Goal: Task Accomplishment & Management: Manage account settings

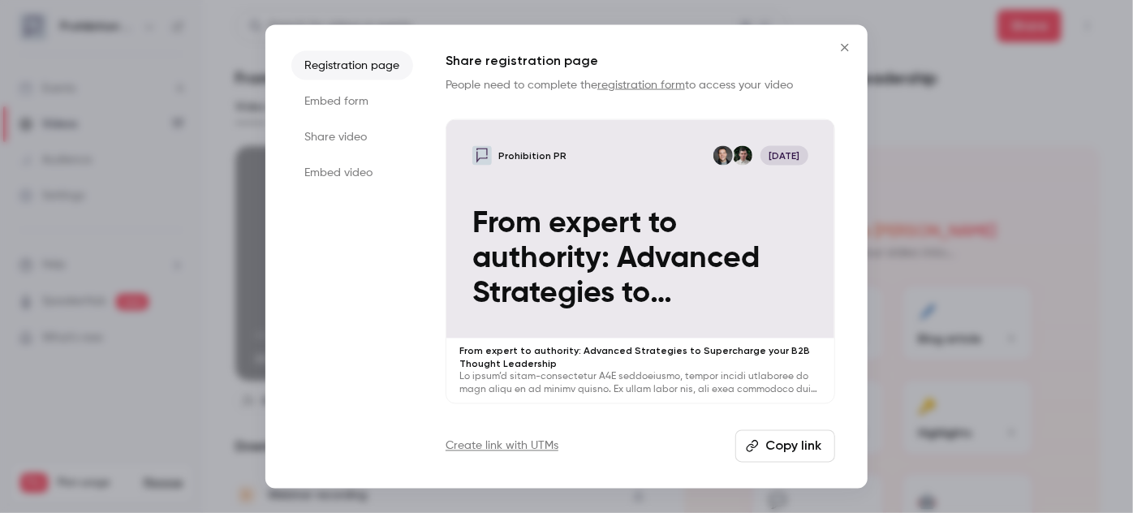
click at [867, 47] on div "Registration page Embed form Share video Embed video Share registration page Pe…" at bounding box center [566, 256] width 1133 height 513
click at [851, 49] on icon "Close" at bounding box center [844, 47] width 19 height 13
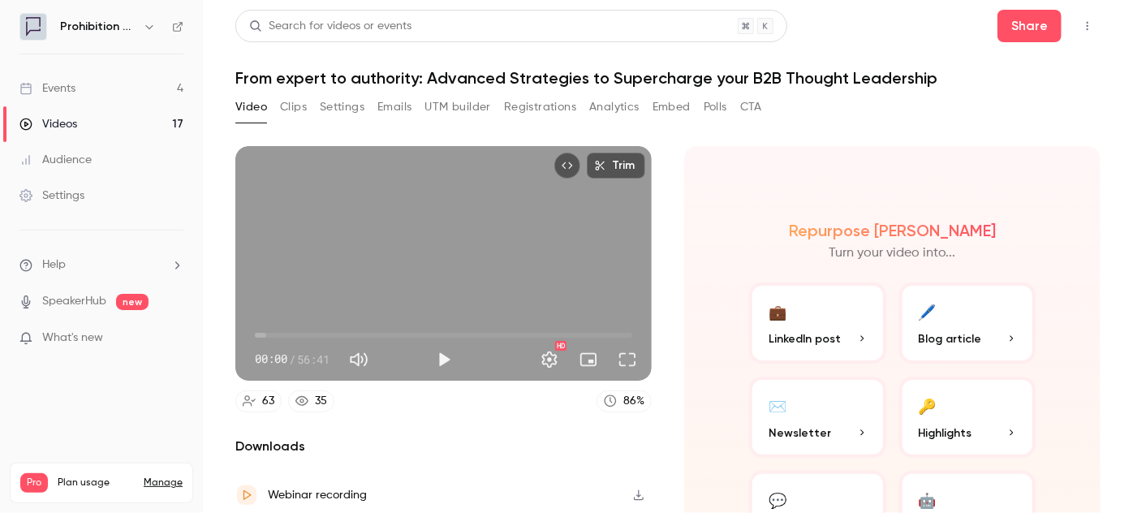
click at [88, 80] on link "Events 4" at bounding box center [101, 89] width 203 height 36
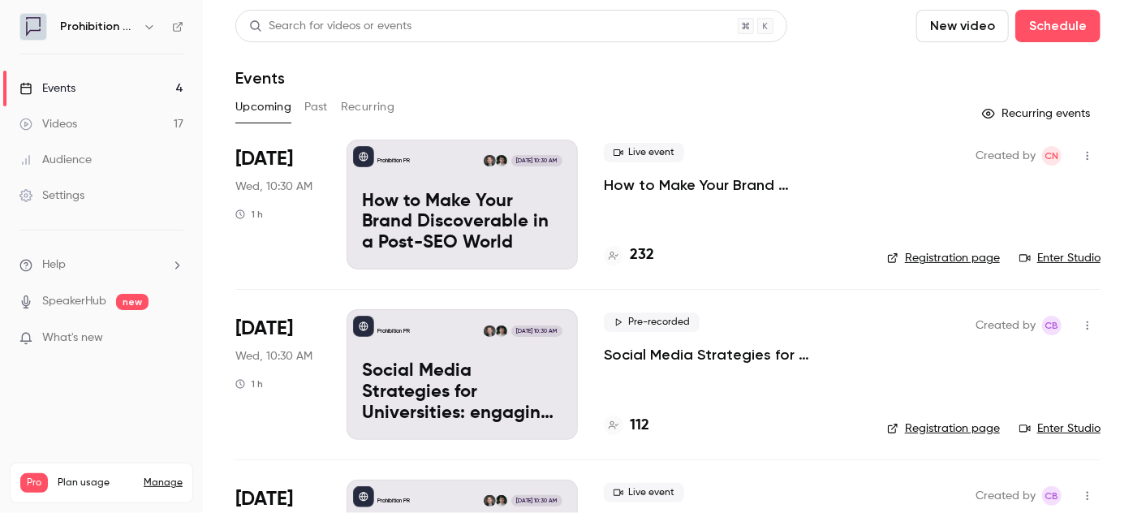
click at [699, 186] on p "How to Make Your Brand Discoverable in a Post-SEO World" at bounding box center [732, 184] width 257 height 19
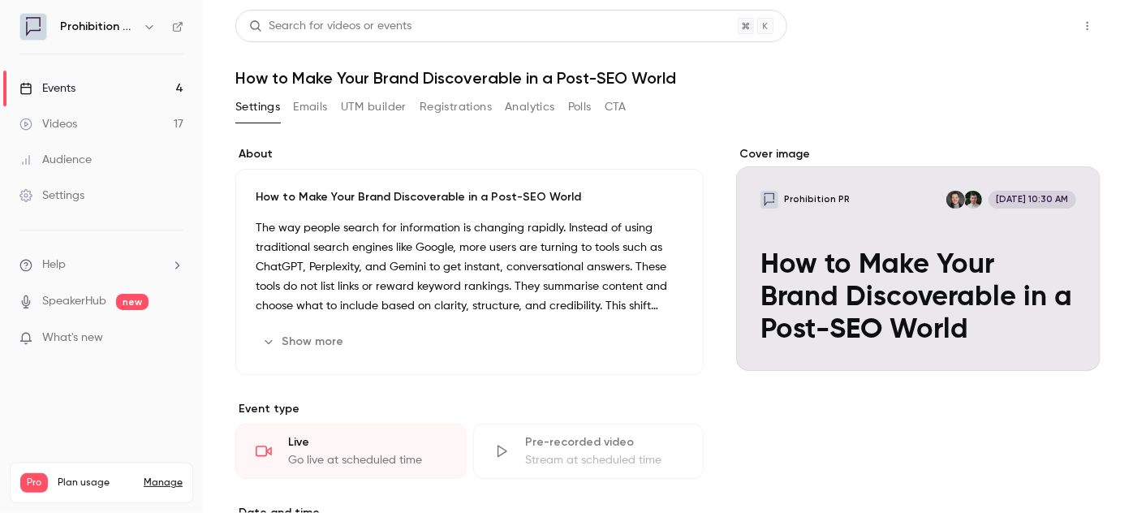
click at [1036, 25] on button "Share" at bounding box center [1030, 26] width 64 height 32
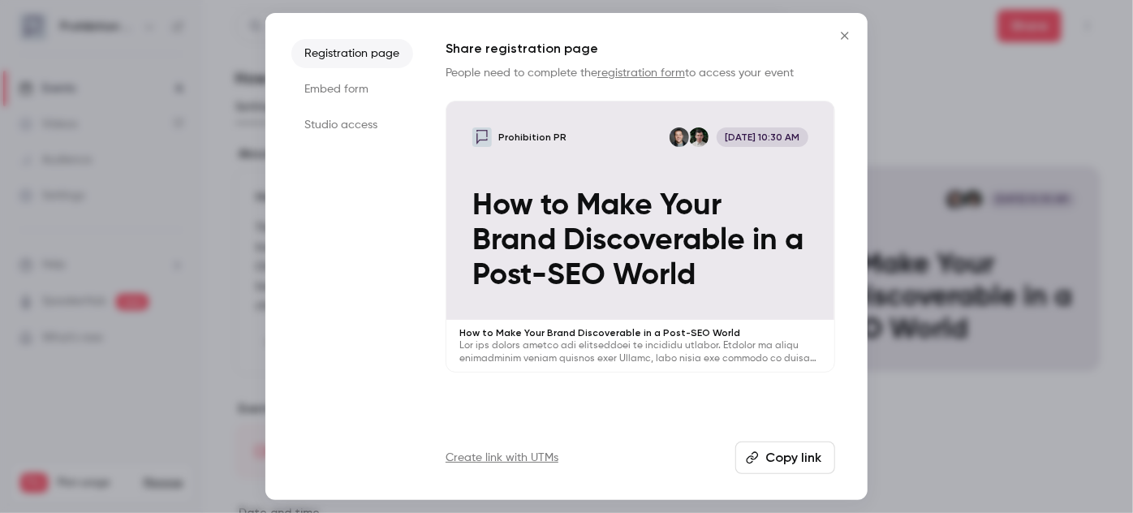
click at [793, 460] on button "Copy link" at bounding box center [785, 458] width 100 height 32
click at [846, 37] on icon "Close" at bounding box center [844, 35] width 7 height 7
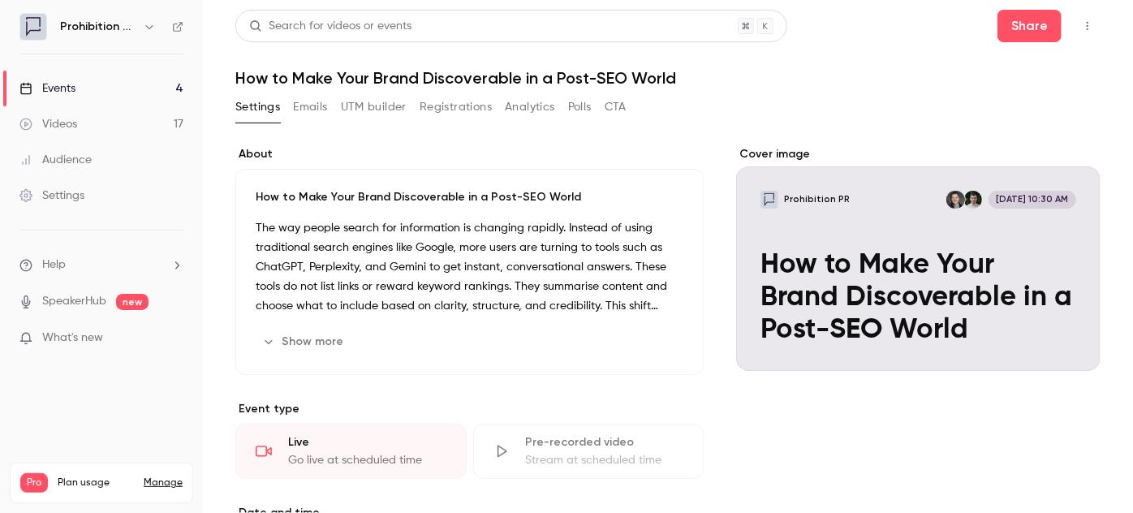
click at [1081, 24] on icon "button" at bounding box center [1087, 25] width 13 height 11
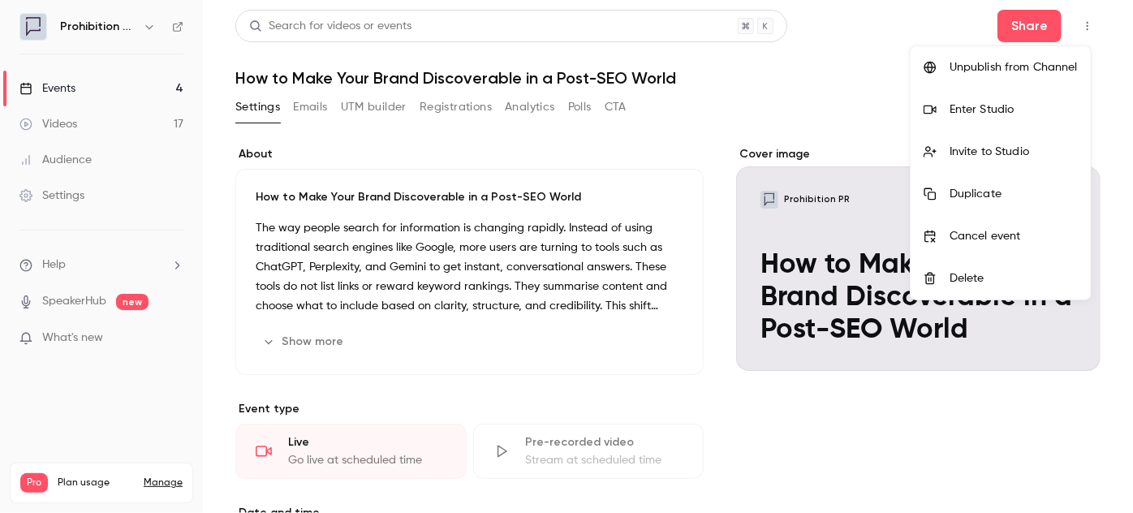
click at [1026, 190] on div "Duplicate" at bounding box center [1014, 194] width 128 height 16
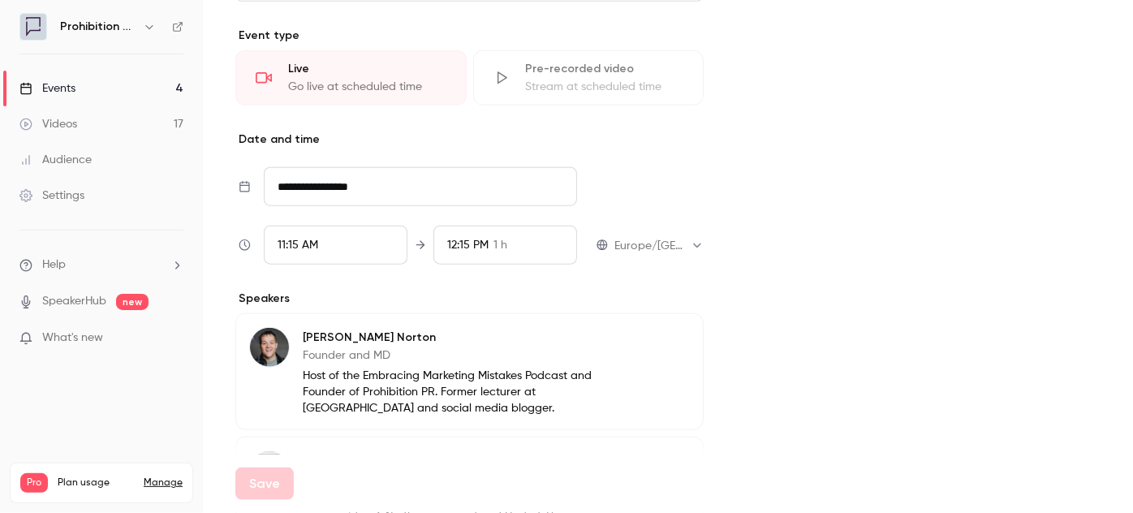
scroll to position [738, 0]
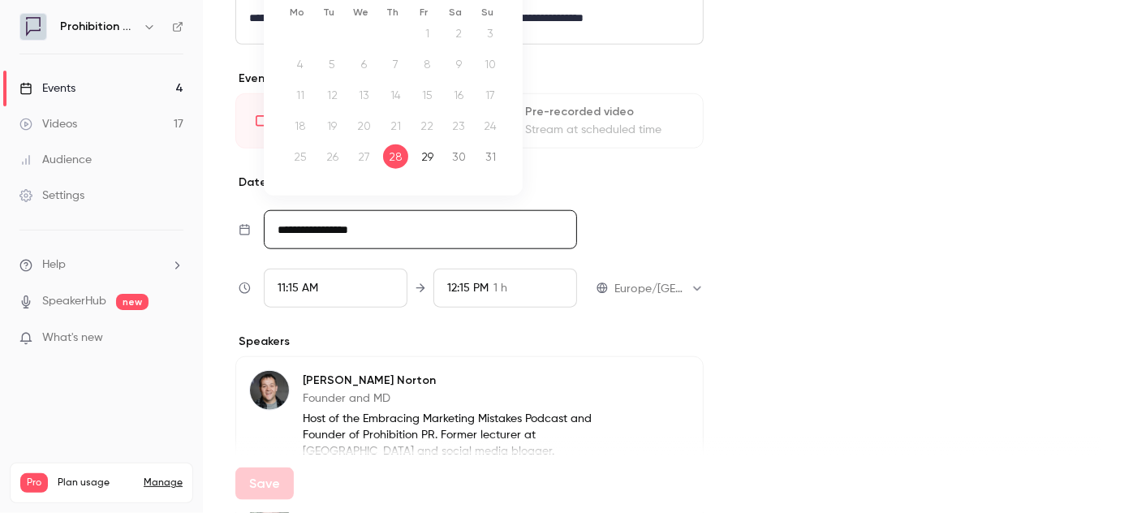
click at [391, 229] on input "**********" at bounding box center [420, 229] width 313 height 39
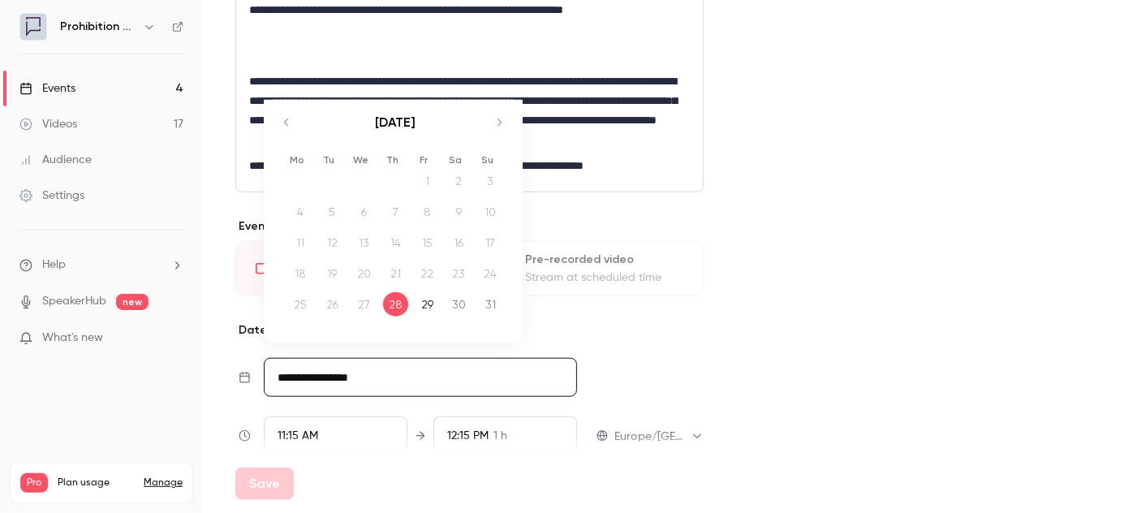
click at [497, 121] on icon "Move forward to switch to the next month." at bounding box center [498, 122] width 19 height 19
click at [370, 213] on div "5" at bounding box center [363, 212] width 25 height 24
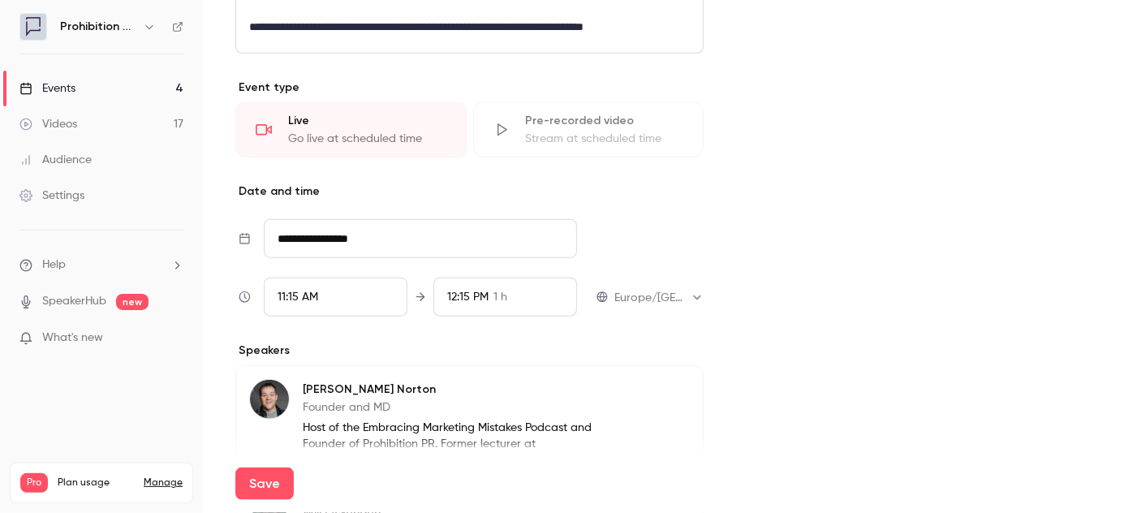
scroll to position [738, 0]
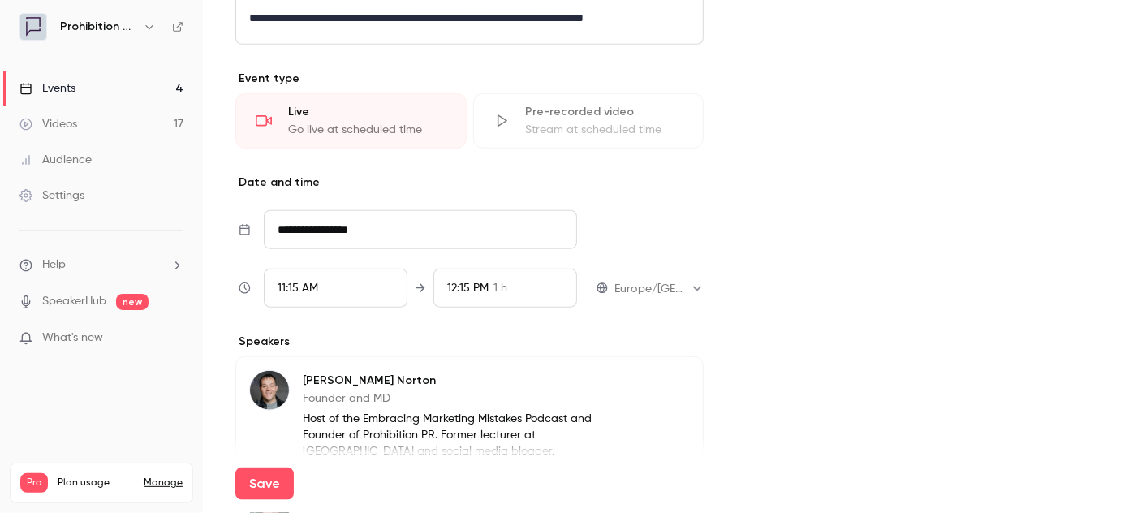
click at [381, 287] on div "11:15 AM" at bounding box center [336, 288] width 144 height 39
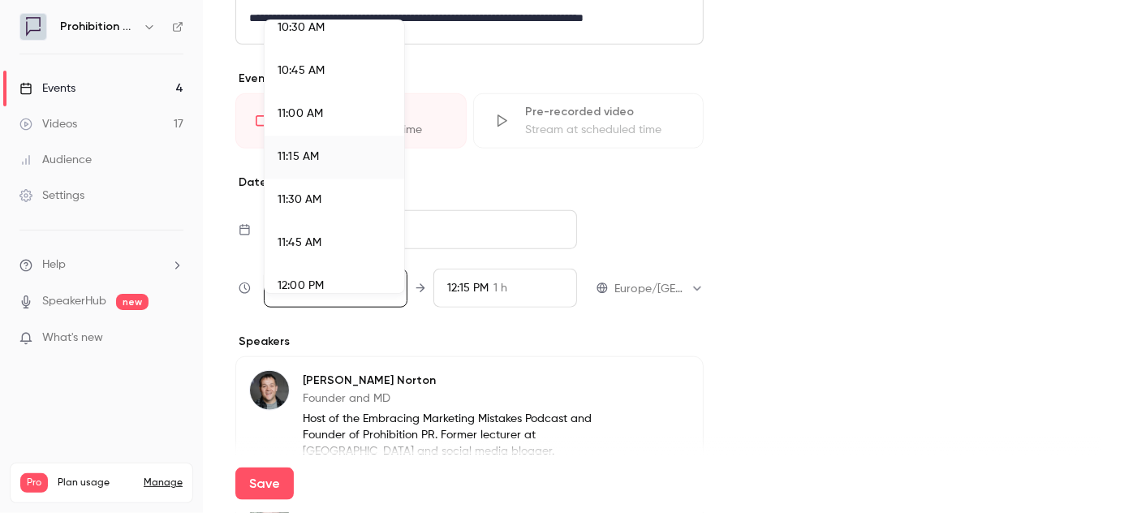
scroll to position [1747, 0]
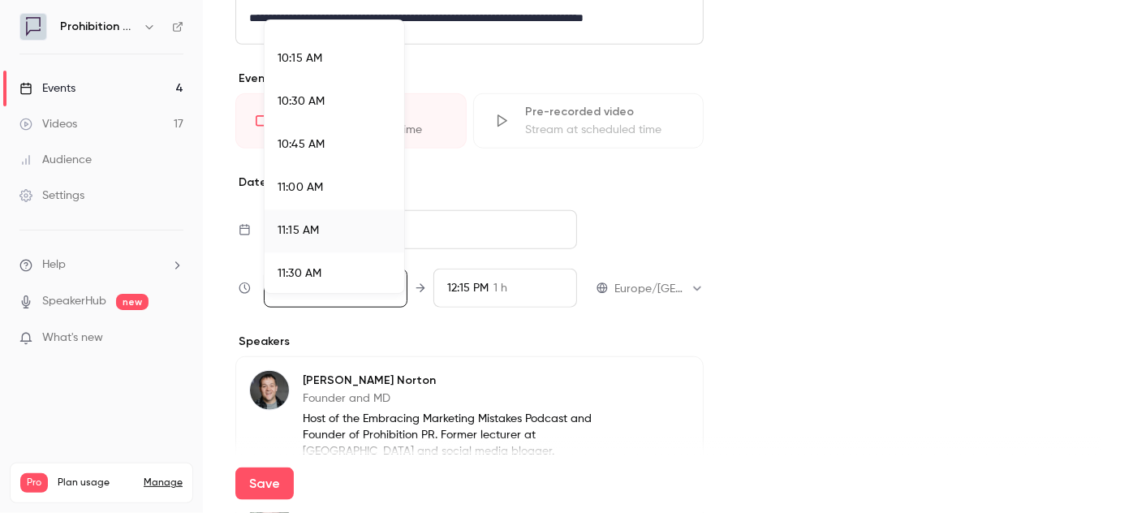
click at [343, 110] on li "10:30 AM" at bounding box center [335, 101] width 140 height 43
click at [287, 477] on div at bounding box center [566, 256] width 1133 height 513
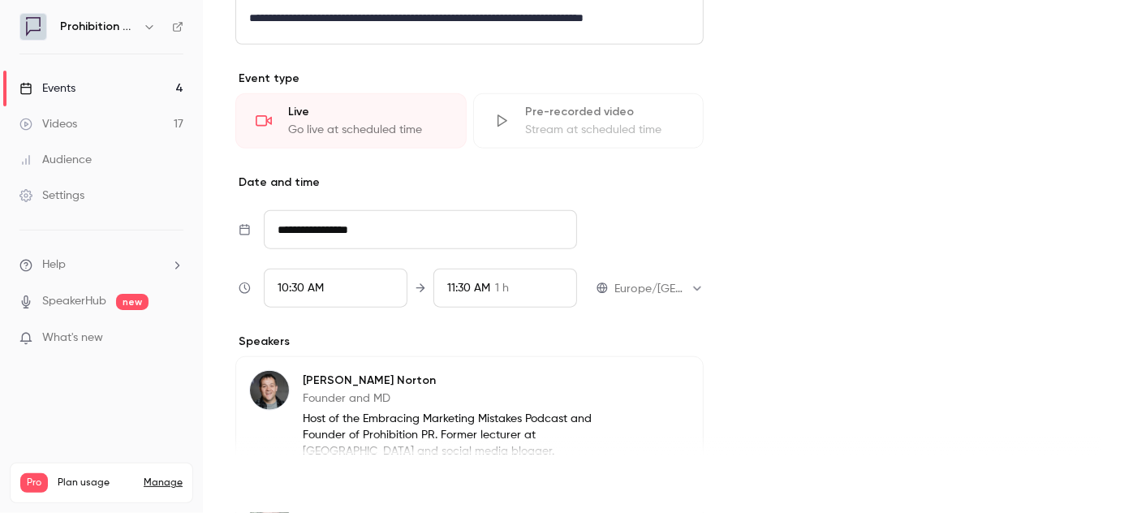
click at [276, 493] on button "Save" at bounding box center [264, 484] width 58 height 32
type input "**********"
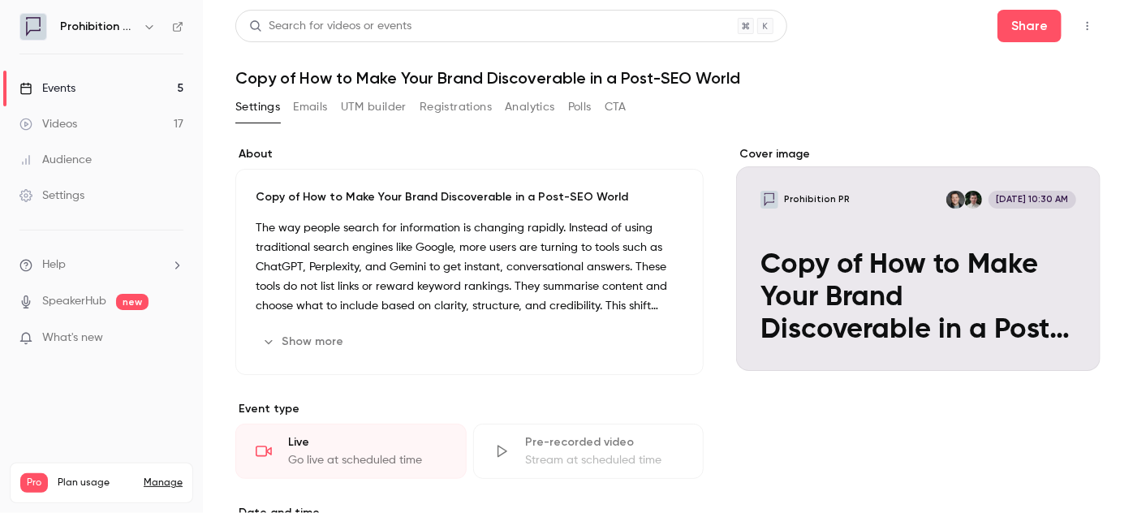
click at [1081, 27] on icon "button" at bounding box center [1087, 25] width 13 height 11
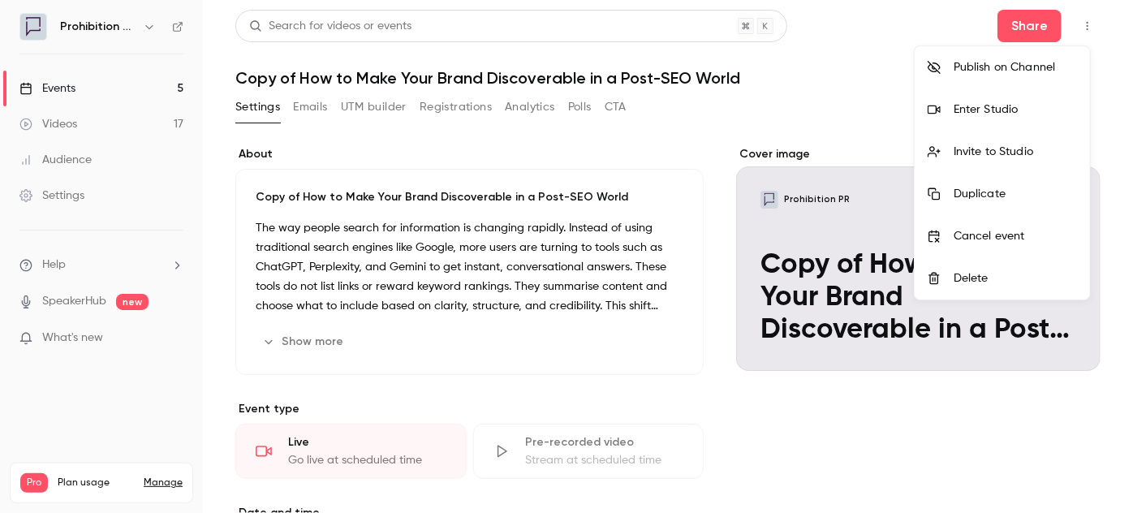
click at [322, 101] on div at bounding box center [566, 256] width 1133 height 513
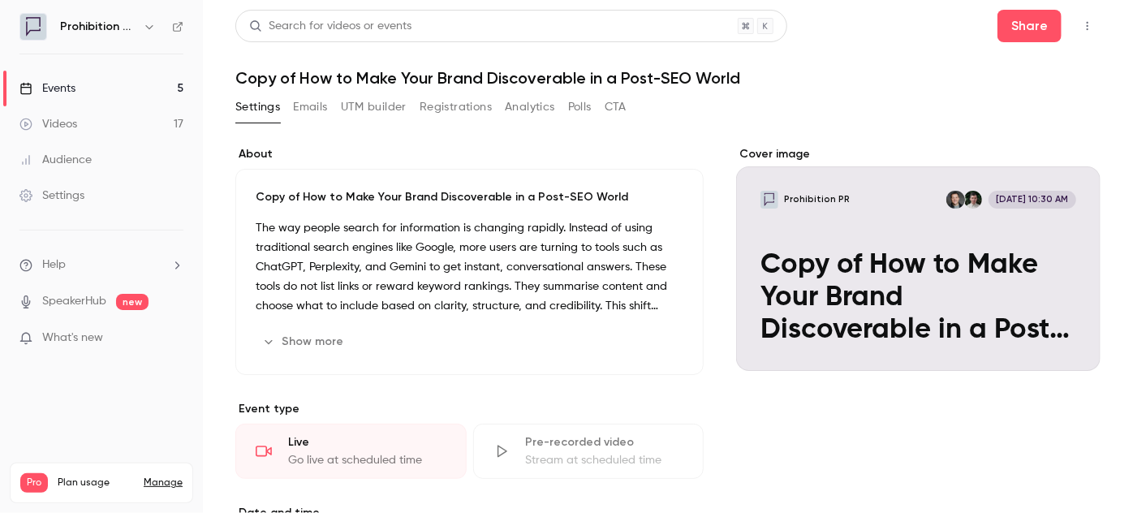
click at [304, 75] on h1 "Copy of How to Make Your Brand Discoverable in a Post-SEO World" at bounding box center [667, 77] width 865 height 19
click at [702, 75] on h1 "Copy of How to Make Your Brand Discoverable in a Post-SEO World" at bounding box center [667, 77] width 865 height 19
click at [1084, 29] on button "button" at bounding box center [1088, 26] width 26 height 26
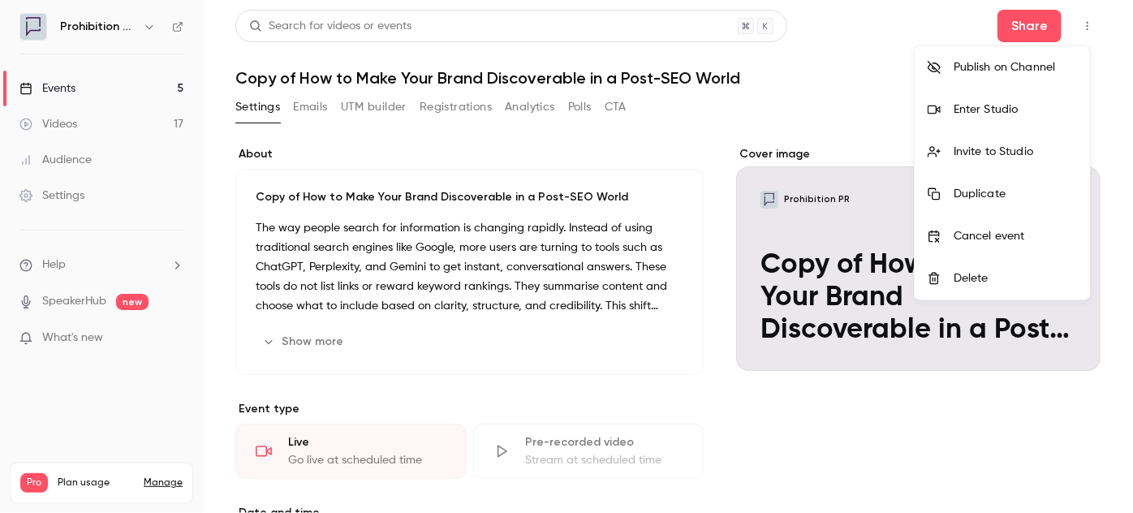
click at [766, 105] on div at bounding box center [566, 256] width 1133 height 513
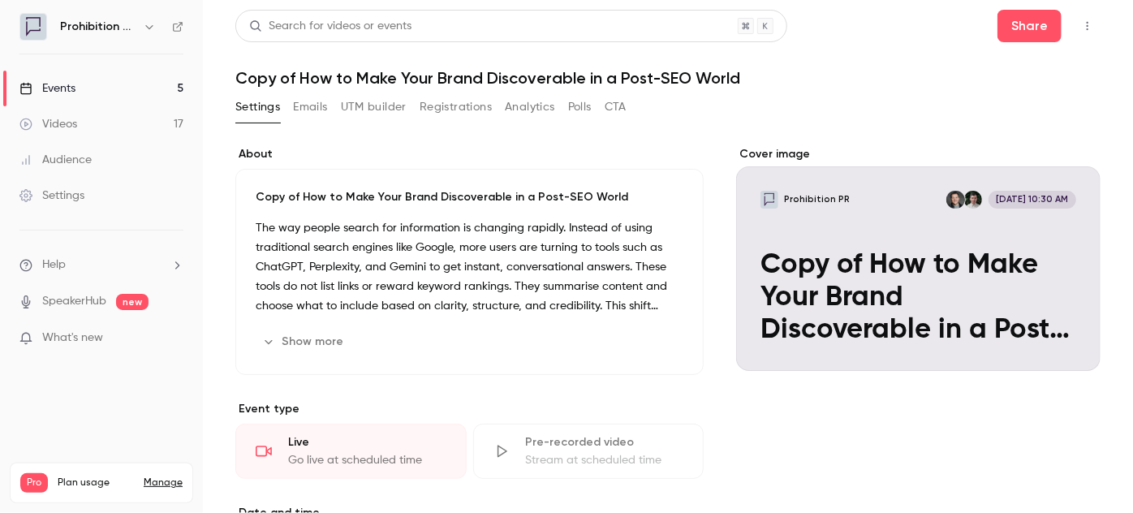
click at [248, 107] on button "Settings" at bounding box center [257, 107] width 45 height 26
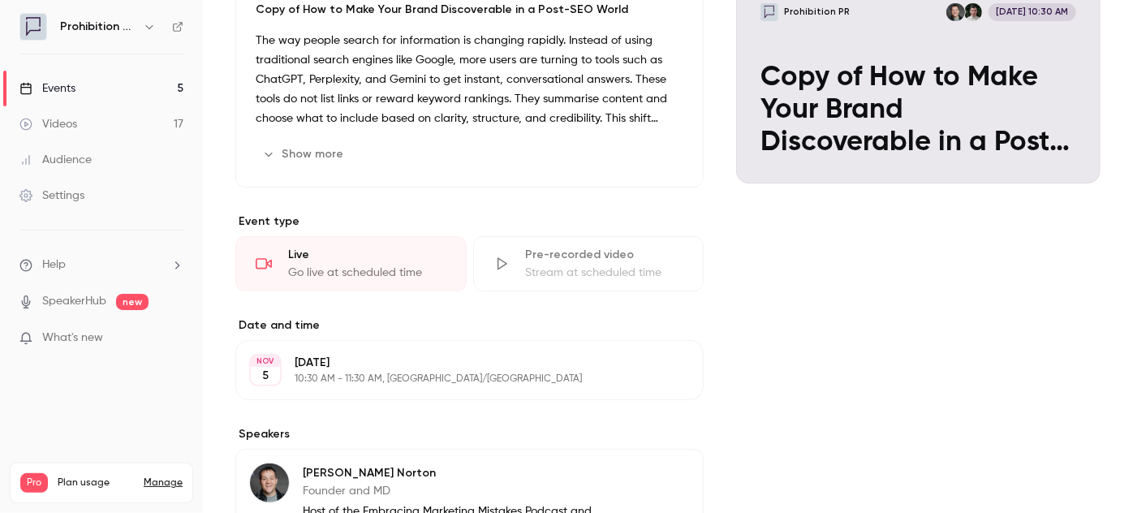
scroll to position [73, 0]
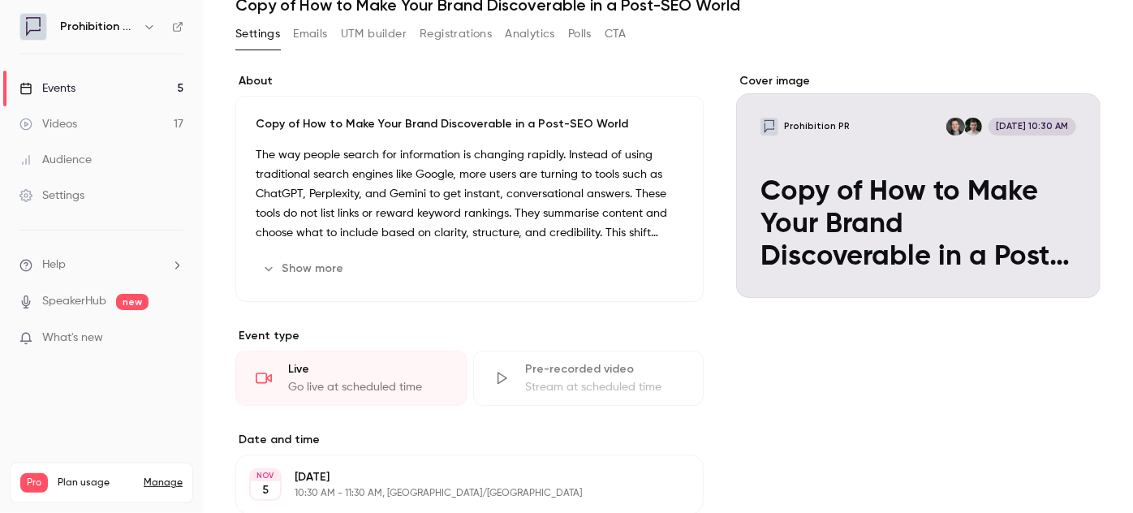
click at [294, 133] on div "Copy of How to Make Your Brand Discoverable in a Post-SEO World The way people …" at bounding box center [469, 199] width 468 height 206
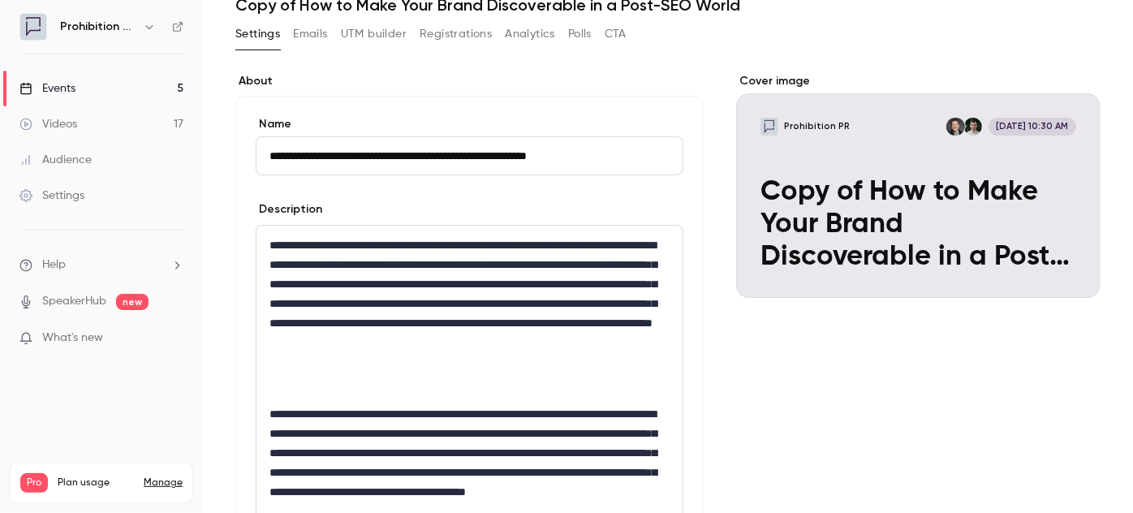
click at [287, 159] on input "**********" at bounding box center [470, 155] width 428 height 39
drag, startPoint x: 313, startPoint y: 155, endPoint x: 233, endPoint y: 153, distance: 80.4
click at [233, 153] on main "**********" at bounding box center [668, 256] width 930 height 513
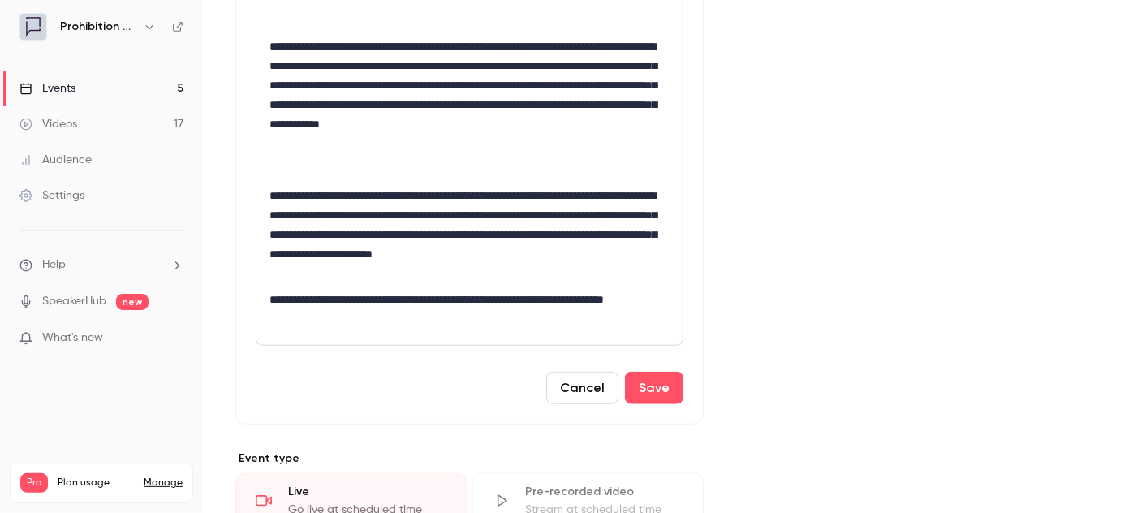
scroll to position [812, 0]
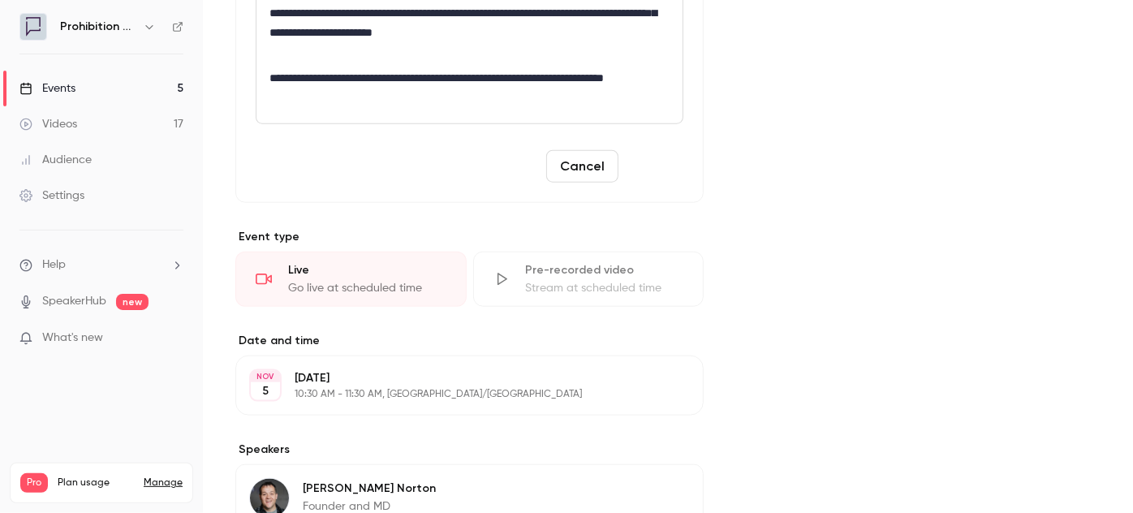
type input "**********"
click at [649, 178] on button "Save" at bounding box center [654, 166] width 58 height 32
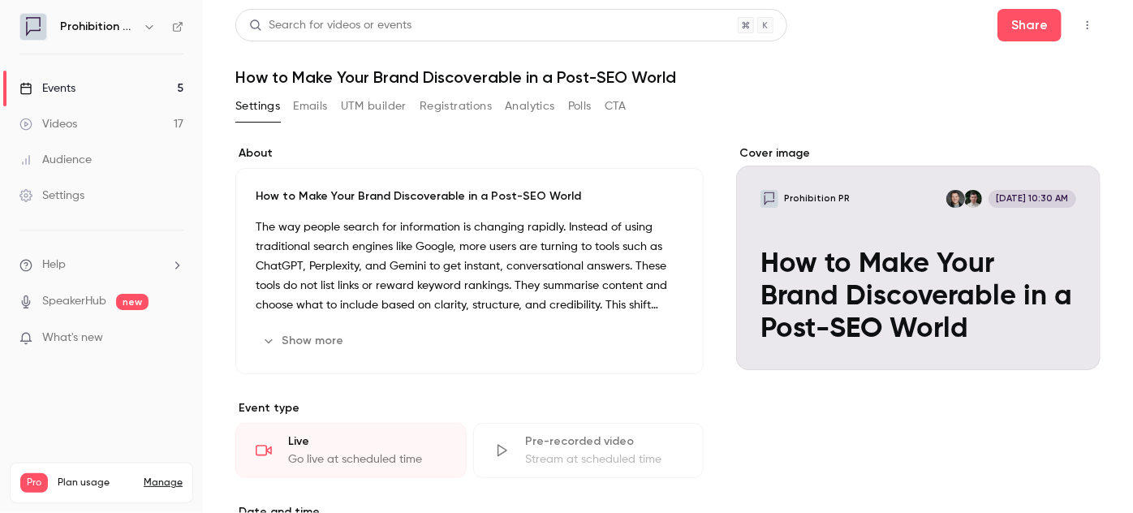
scroll to position [0, 0]
click at [71, 93] on div "Events" at bounding box center [47, 88] width 56 height 16
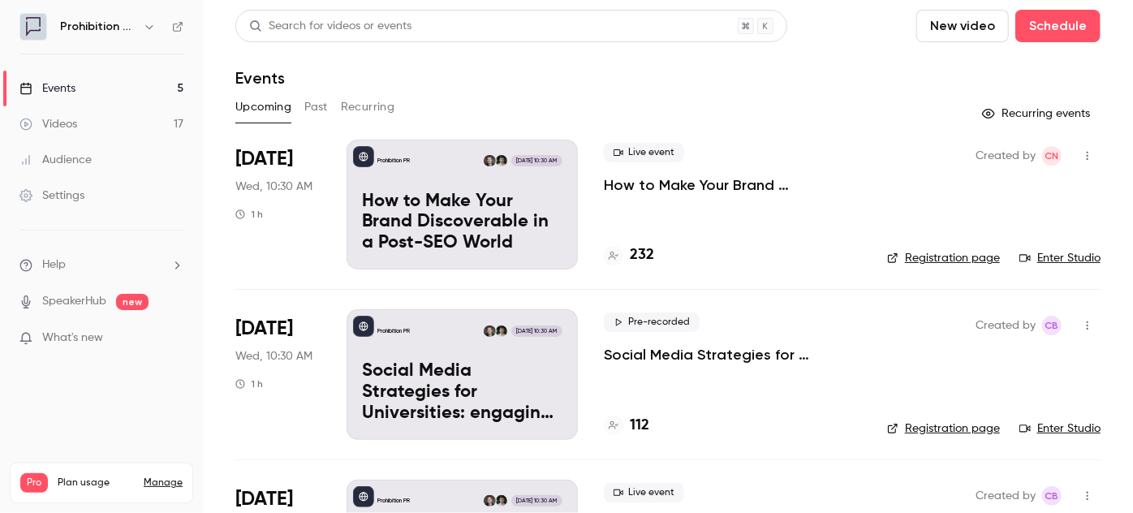
click at [77, 195] on div "Settings" at bounding box center [51, 196] width 65 height 16
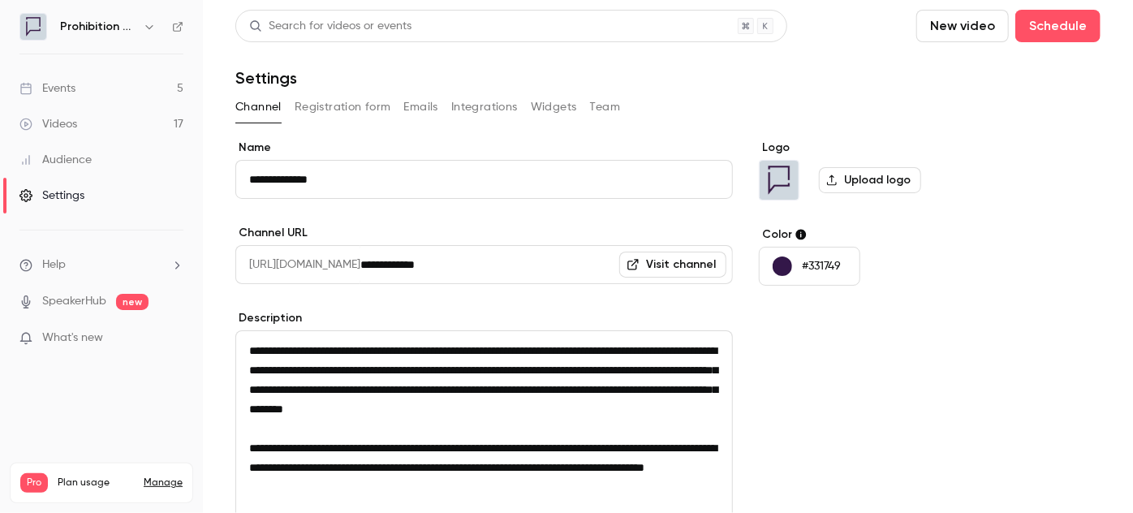
click at [370, 105] on button "Registration form" at bounding box center [343, 107] width 97 height 26
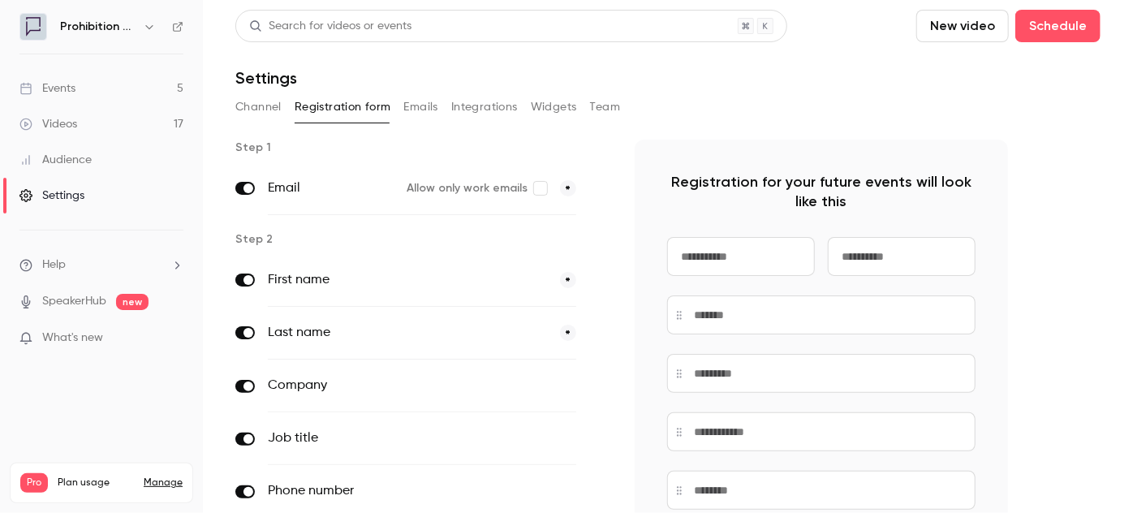
click at [426, 106] on button "Emails" at bounding box center [421, 107] width 34 height 26
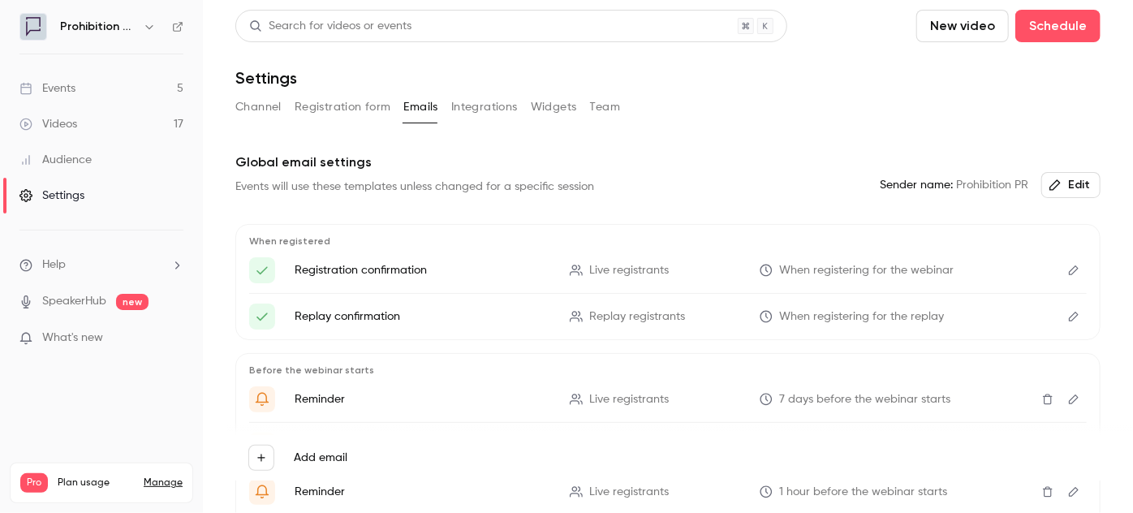
click at [485, 105] on button "Integrations" at bounding box center [484, 107] width 67 height 26
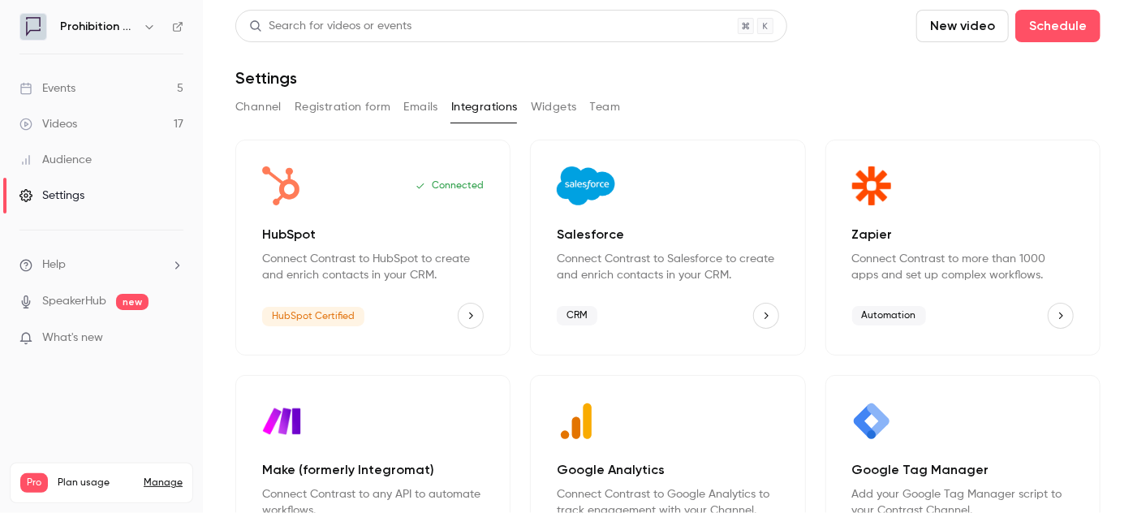
click at [580, 101] on div "Channel Registration form Emails Integrations Widgets Team" at bounding box center [667, 107] width 865 height 26
click at [552, 114] on button "Widgets" at bounding box center [554, 107] width 46 height 26
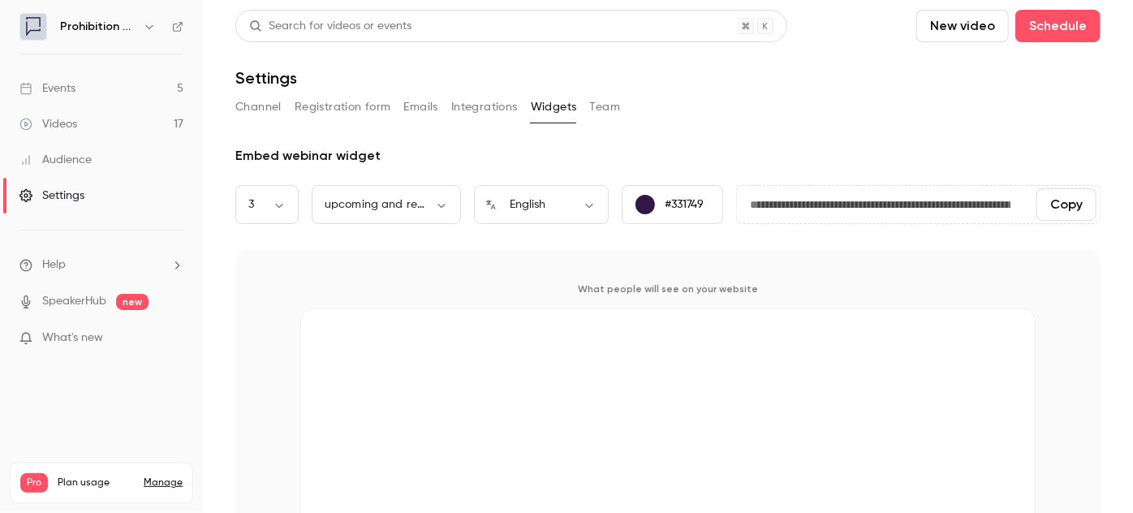
click at [608, 115] on button "Team" at bounding box center [605, 107] width 31 height 26
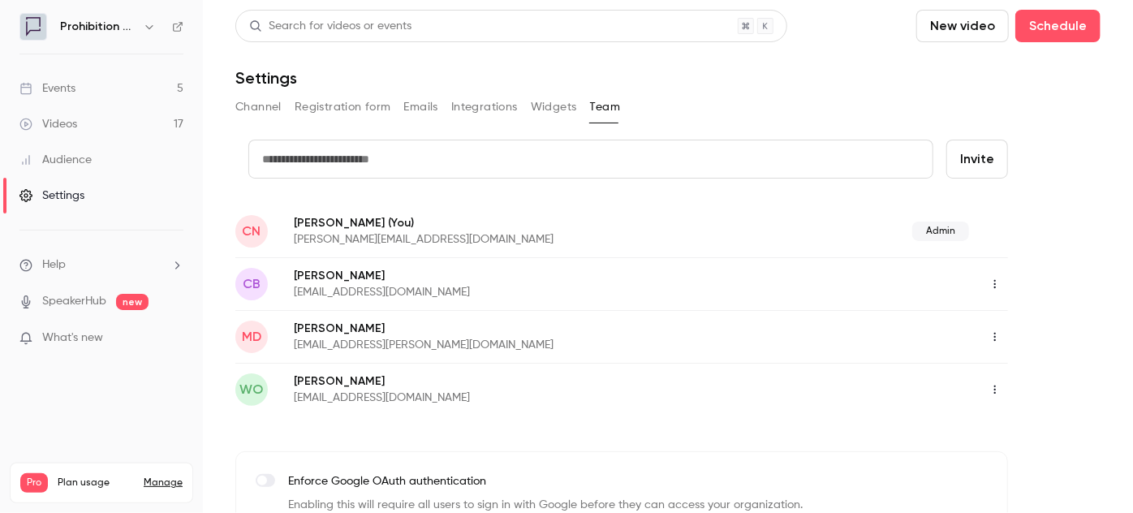
click at [999, 286] on icon "button" at bounding box center [995, 283] width 13 height 11
click at [1021, 369] on div "Delete member" at bounding box center [1045, 368] width 123 height 16
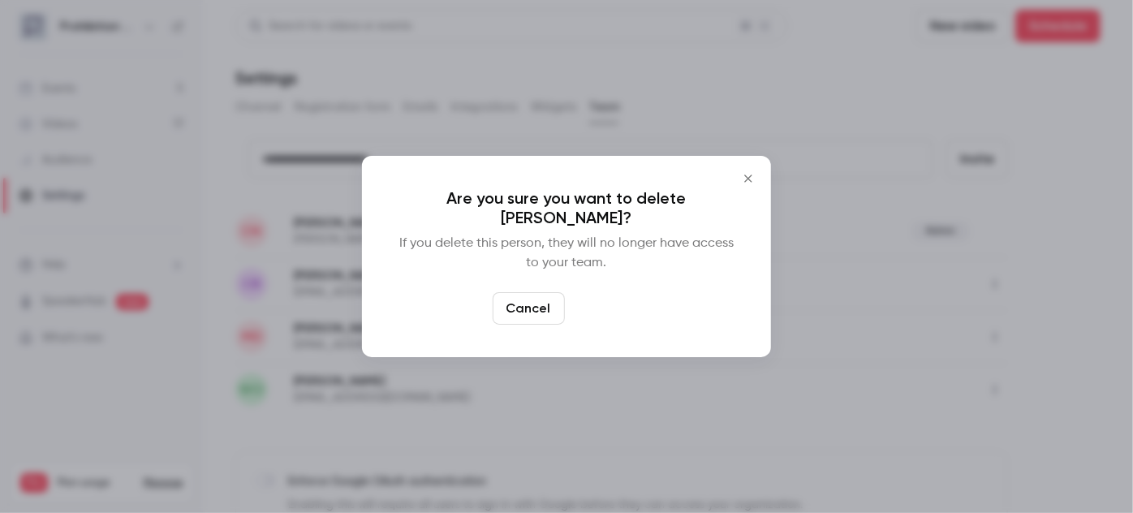
click at [619, 312] on button "Delete" at bounding box center [606, 308] width 70 height 32
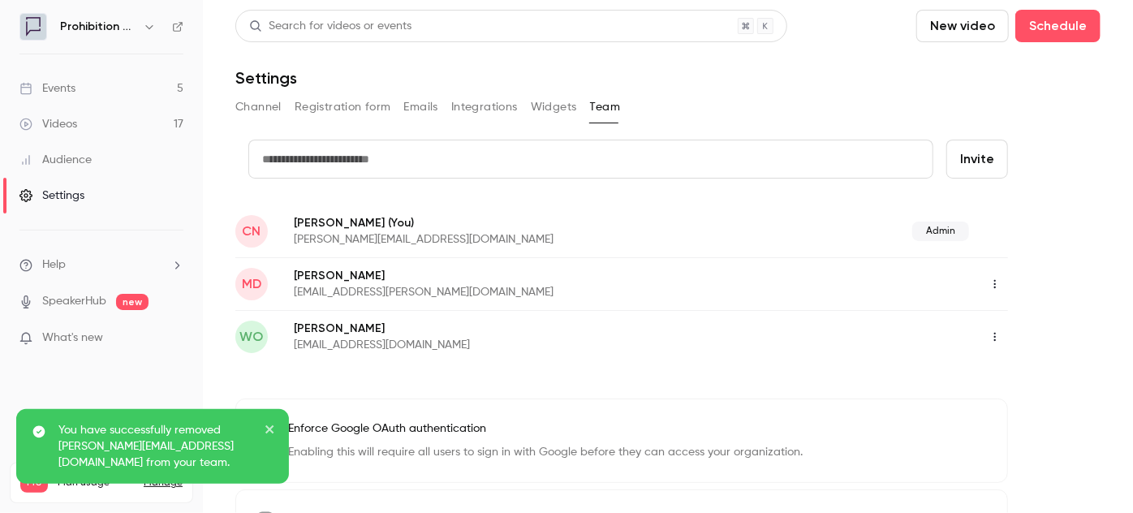
click at [995, 286] on icon "button" at bounding box center [995, 283] width 13 height 11
click at [998, 370] on div "Delete member" at bounding box center [1045, 368] width 123 height 16
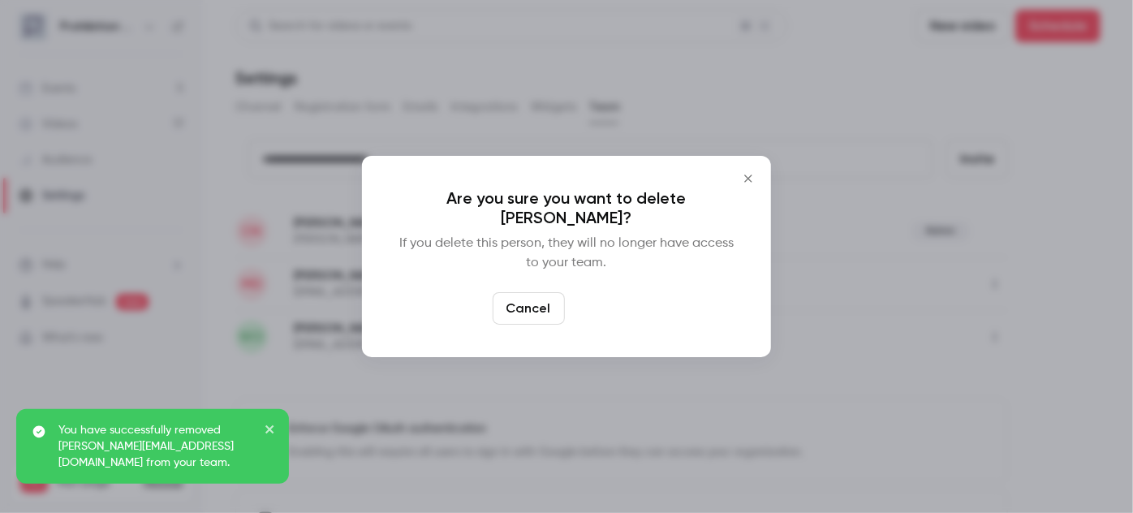
click at [609, 305] on button "Delete" at bounding box center [606, 308] width 70 height 32
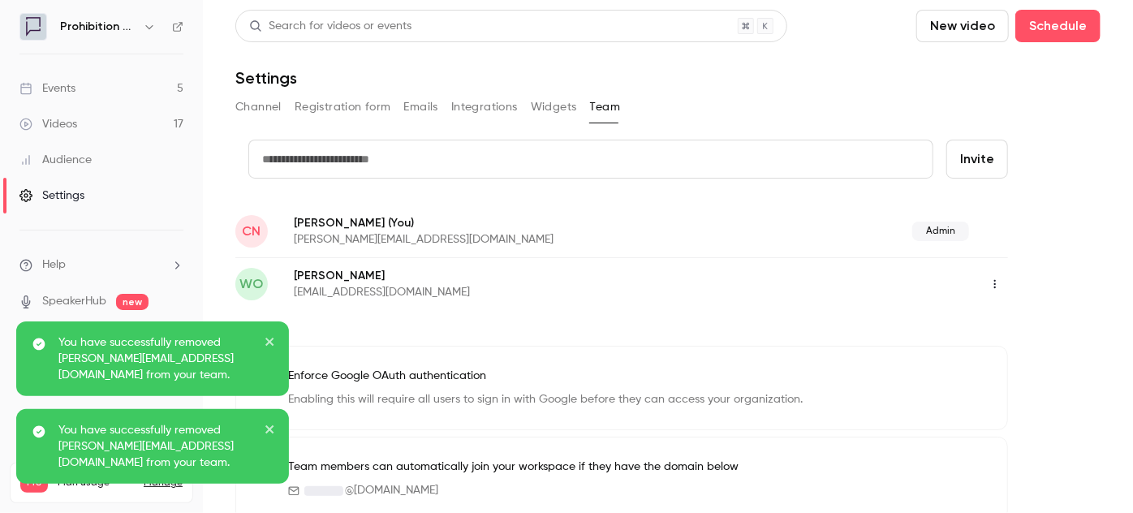
click at [279, 333] on div "You have successfully removed [PERSON_NAME][EMAIL_ADDRESS][DOMAIN_NAME] from yo…" at bounding box center [152, 358] width 273 height 75
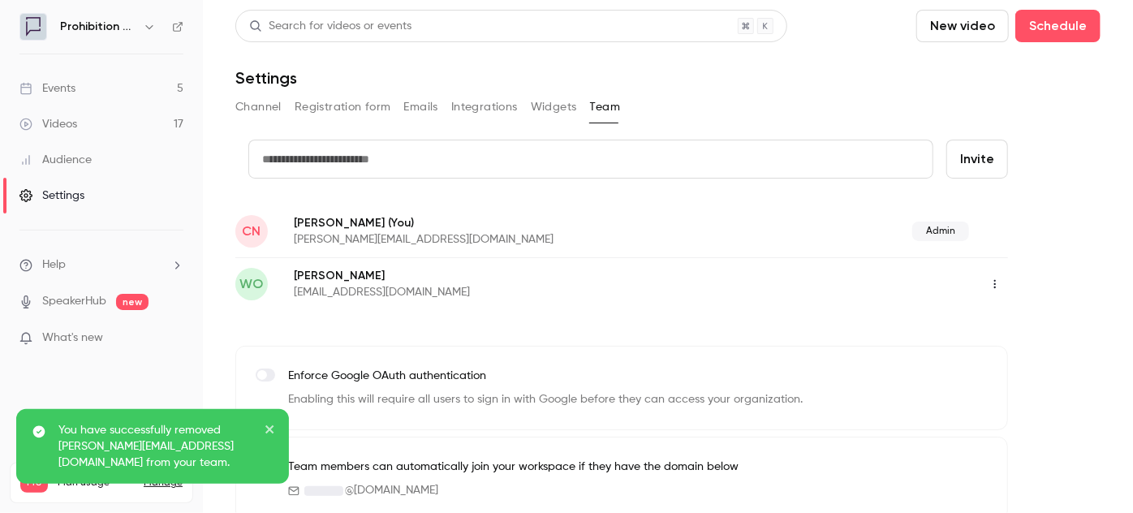
click at [270, 434] on icon "close" at bounding box center [270, 429] width 11 height 13
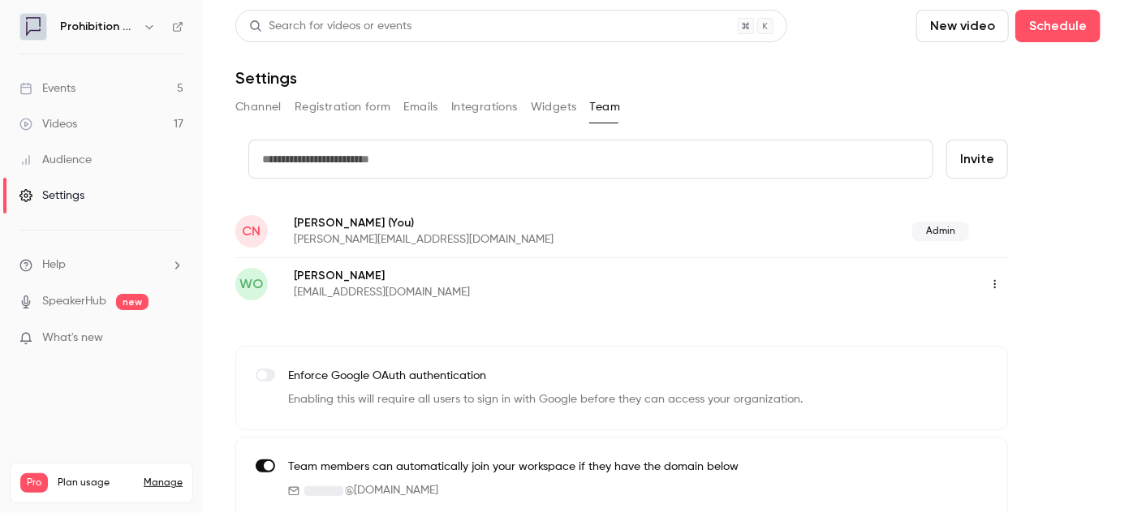
click at [952, 158] on button "Invite" at bounding box center [977, 159] width 62 height 39
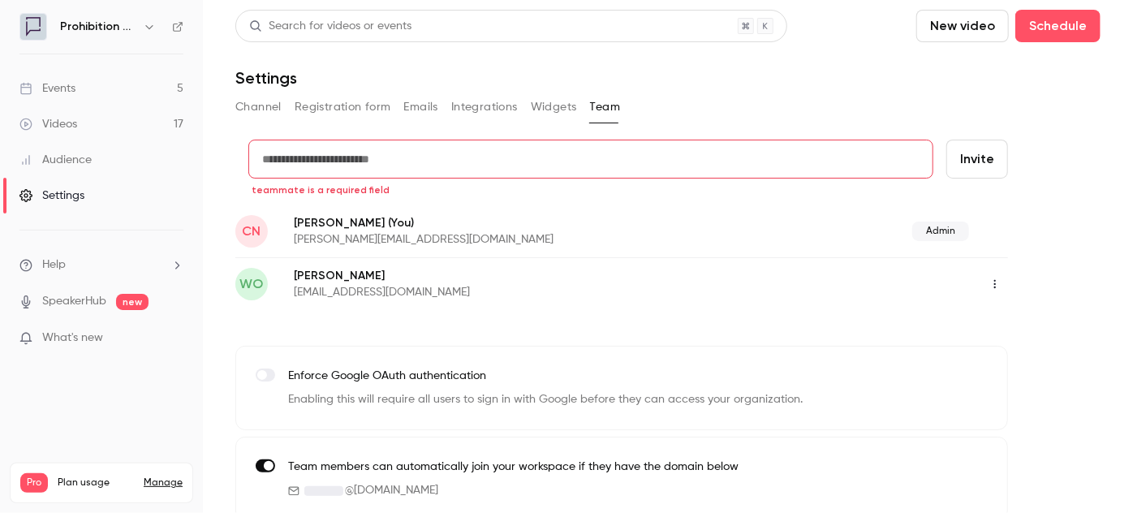
click at [986, 163] on button "Invite" at bounding box center [977, 159] width 62 height 39
click at [469, 153] on input "text" at bounding box center [590, 159] width 685 height 39
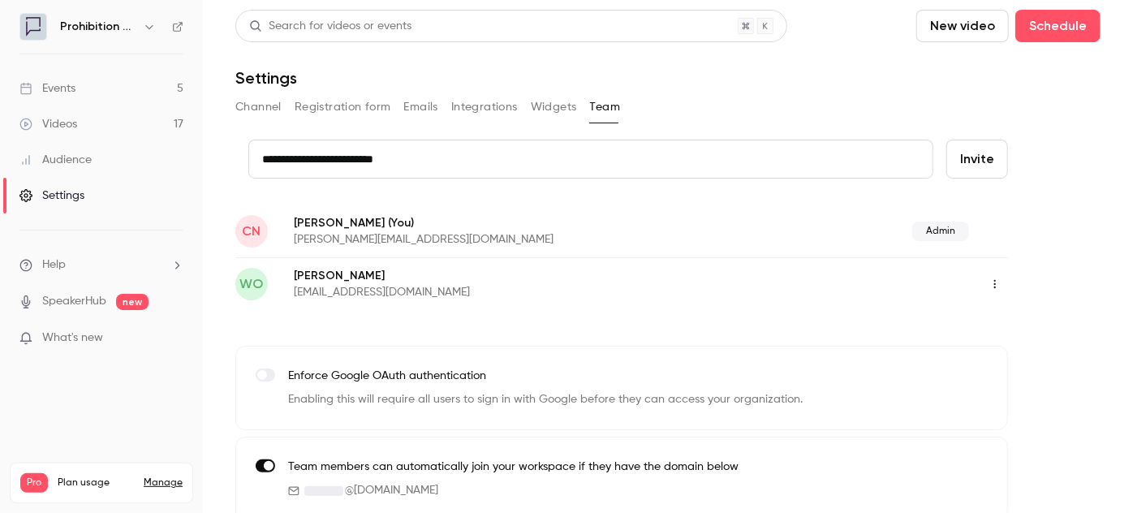
type input "**********"
click at [967, 155] on button "Invite" at bounding box center [977, 159] width 62 height 39
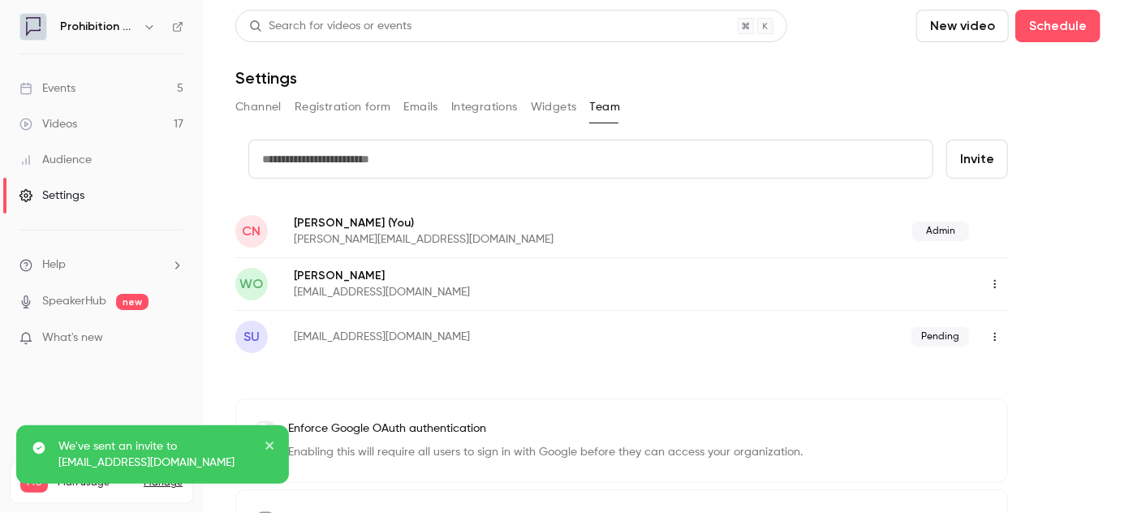
click at [266, 446] on icon "close" at bounding box center [270, 445] width 11 height 13
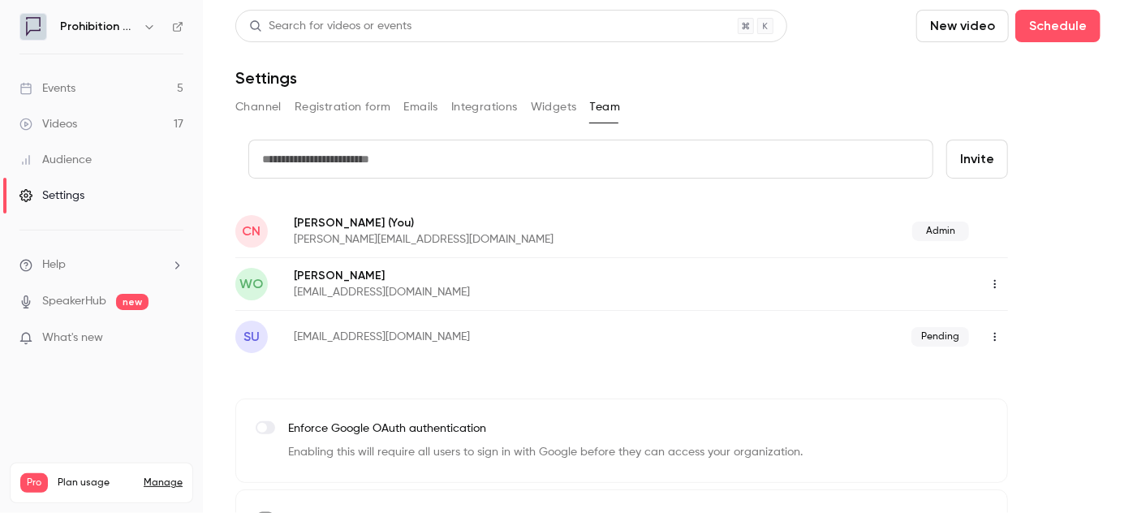
click at [71, 93] on div "Events" at bounding box center [47, 88] width 56 height 16
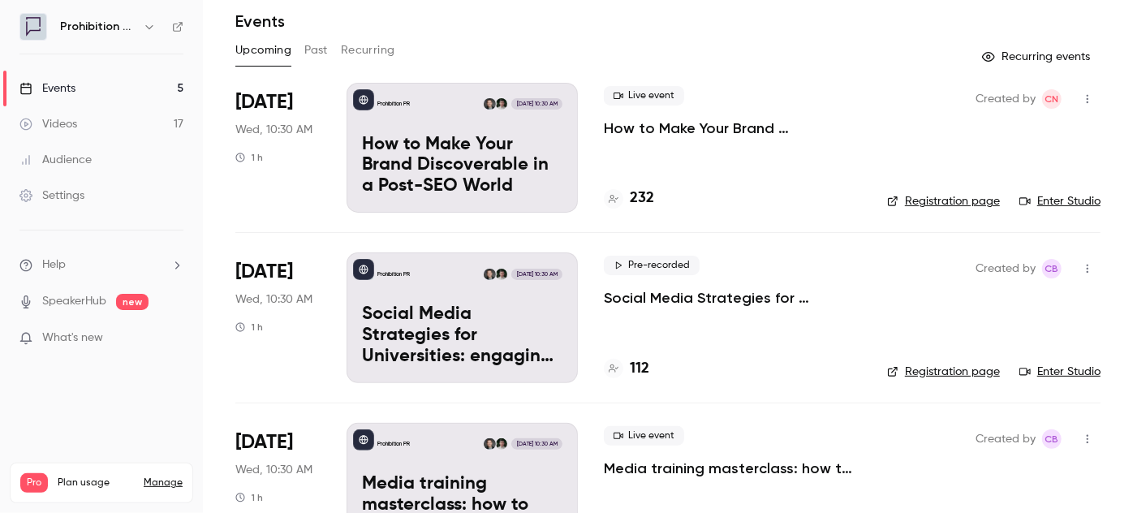
scroll to position [21, 0]
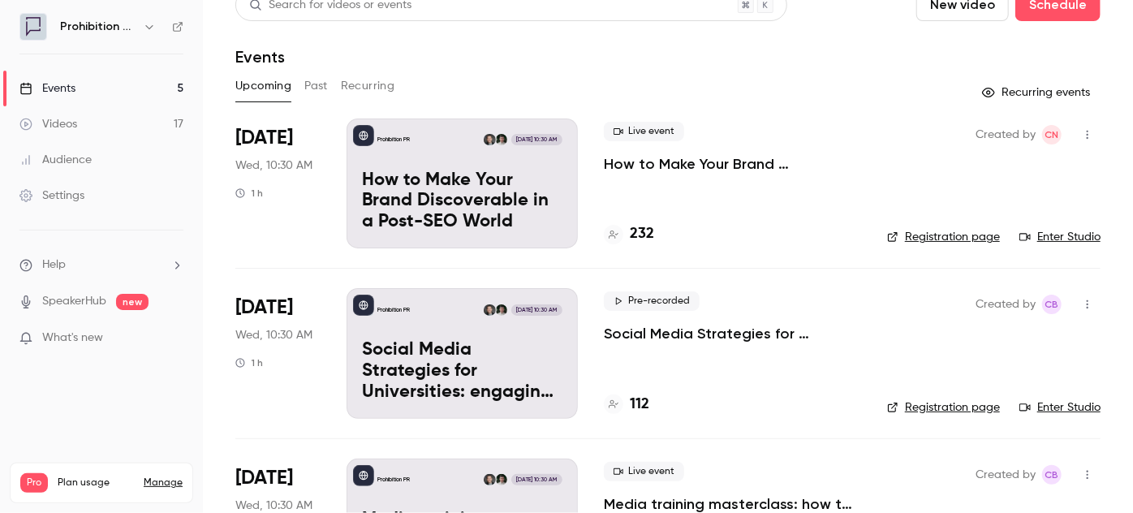
click at [80, 192] on div "Settings" at bounding box center [51, 196] width 65 height 16
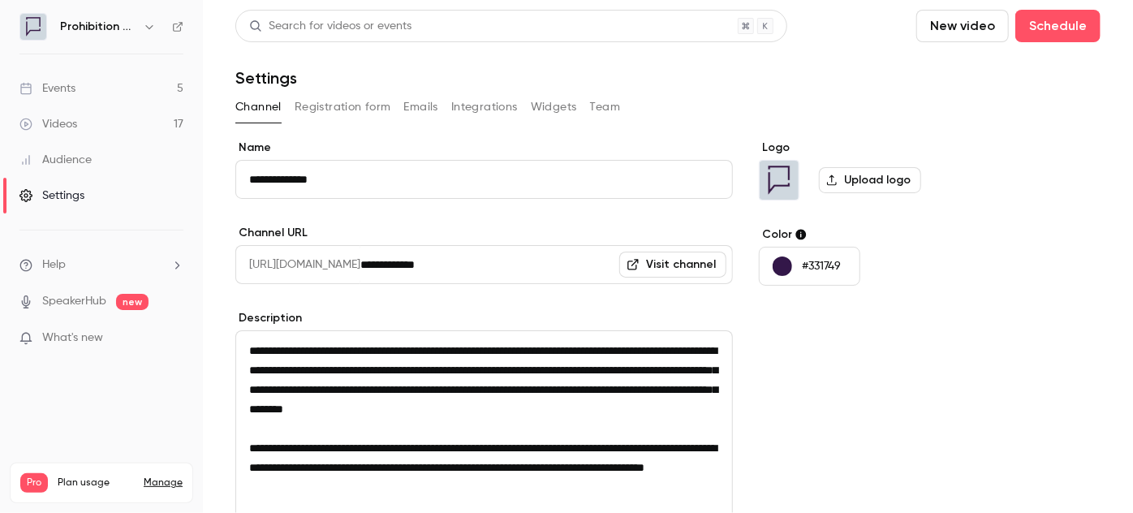
click at [365, 95] on button "Registration form" at bounding box center [343, 107] width 97 height 26
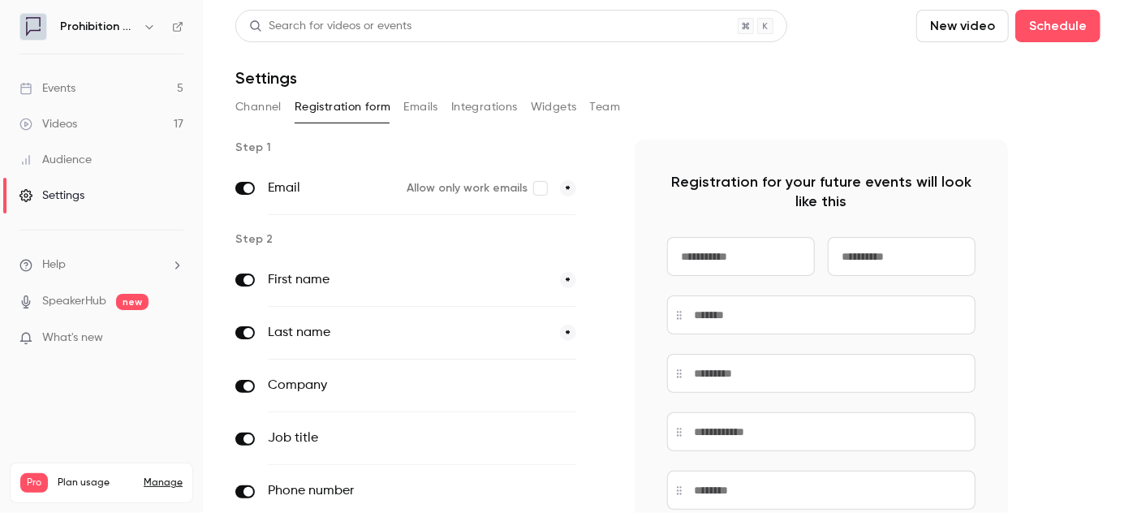
click at [420, 99] on button "Emails" at bounding box center [421, 107] width 34 height 26
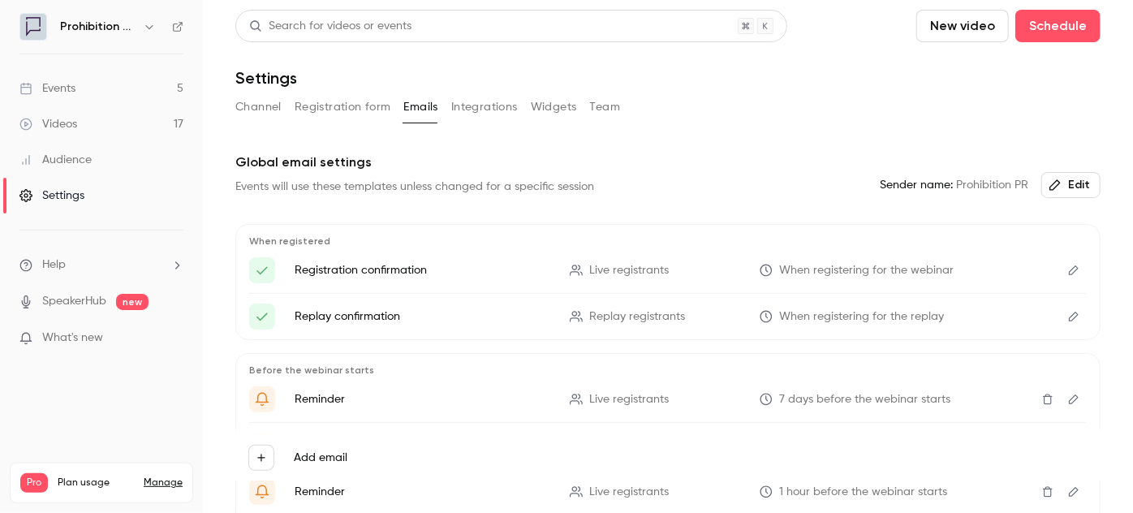
click at [170, 476] on link "Manage" at bounding box center [163, 482] width 39 height 13
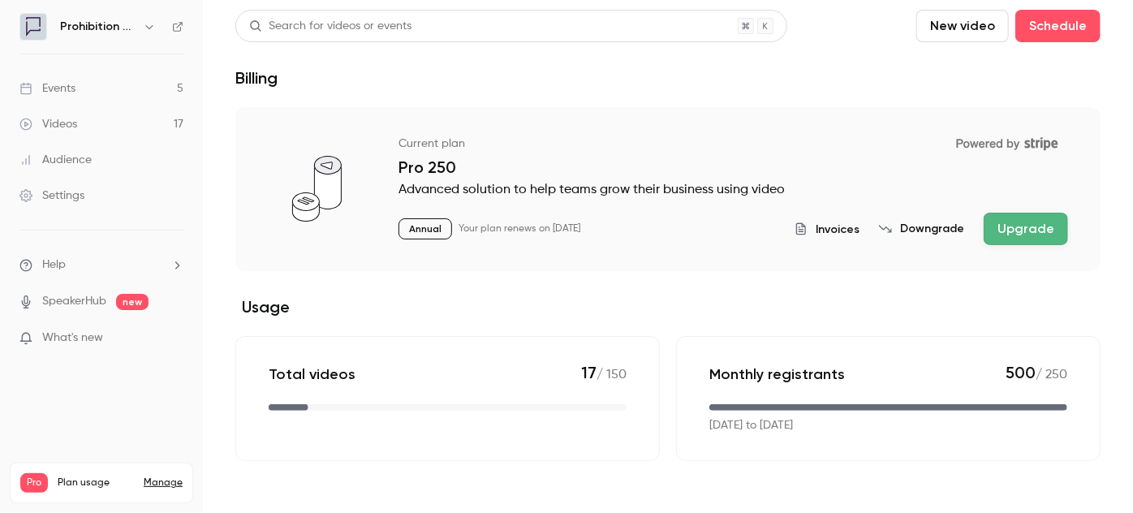
click at [71, 91] on div "Events" at bounding box center [47, 88] width 56 height 16
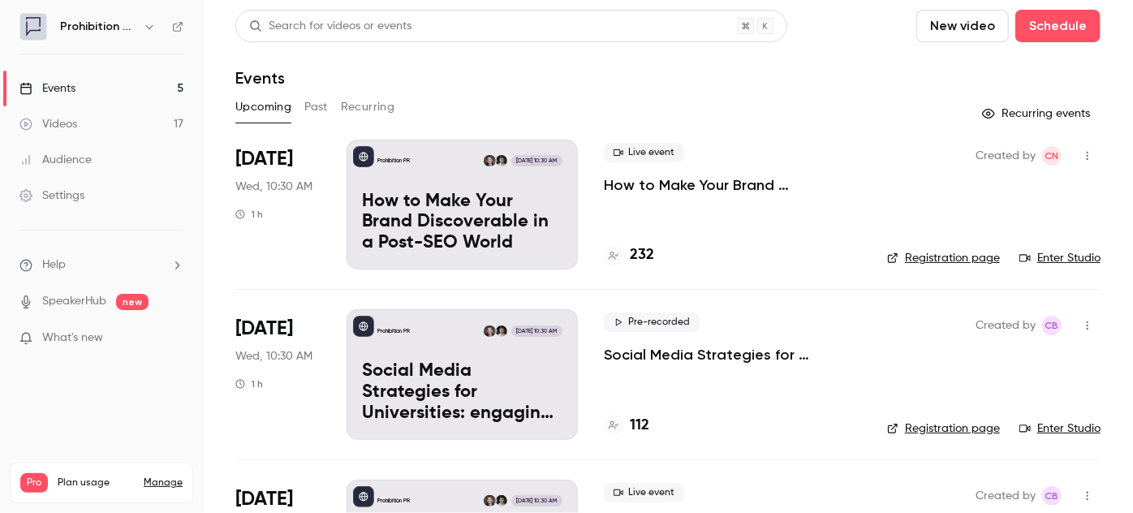
scroll to position [147, 0]
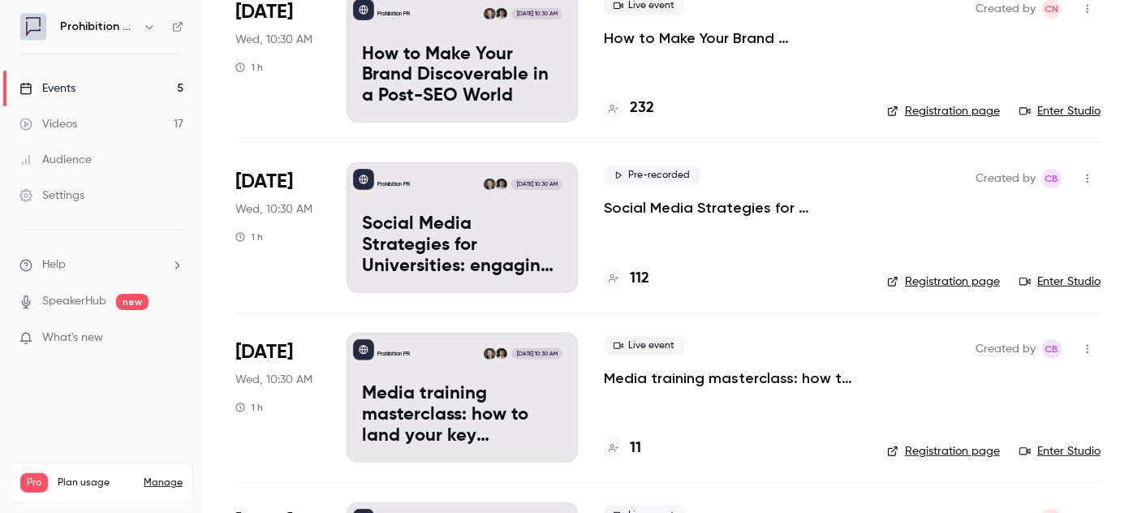
click at [720, 203] on p "Social Media Strategies for Universities: engaging the new student cohort" at bounding box center [732, 207] width 257 height 19
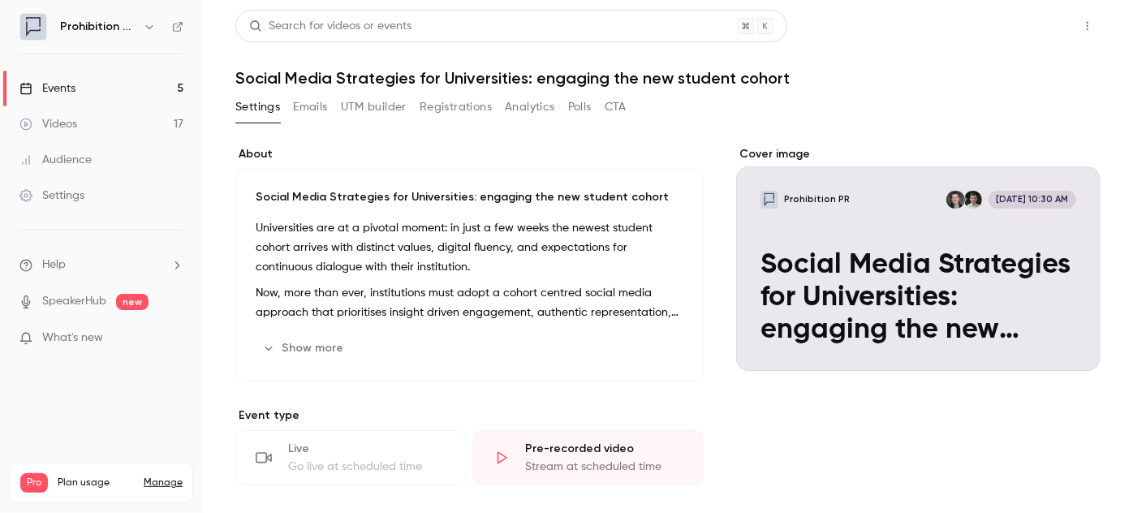
click at [1039, 28] on button "Share" at bounding box center [1030, 26] width 64 height 32
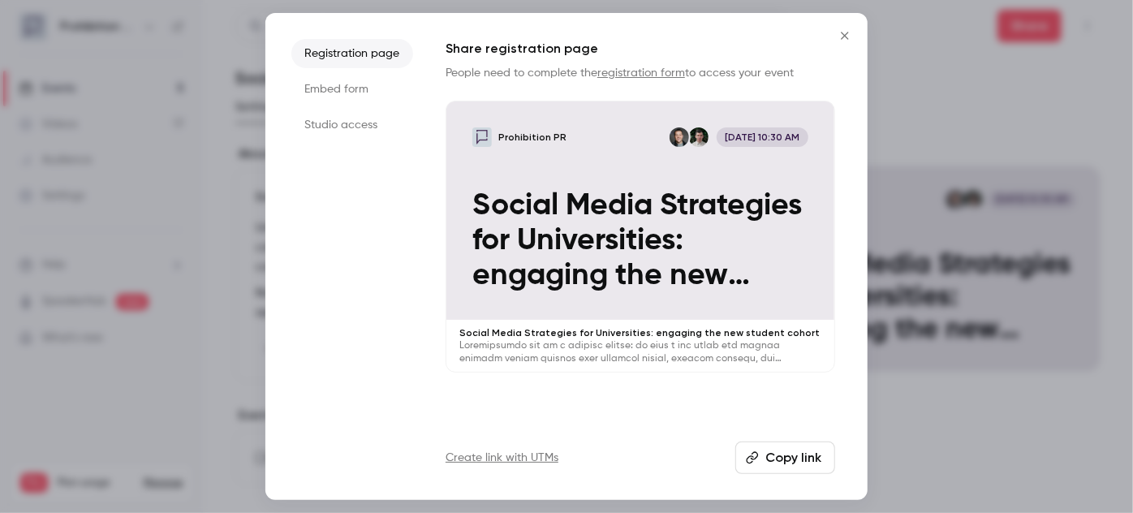
click at [669, 360] on p at bounding box center [640, 352] width 362 height 26
click at [844, 36] on icon "Close" at bounding box center [844, 35] width 7 height 7
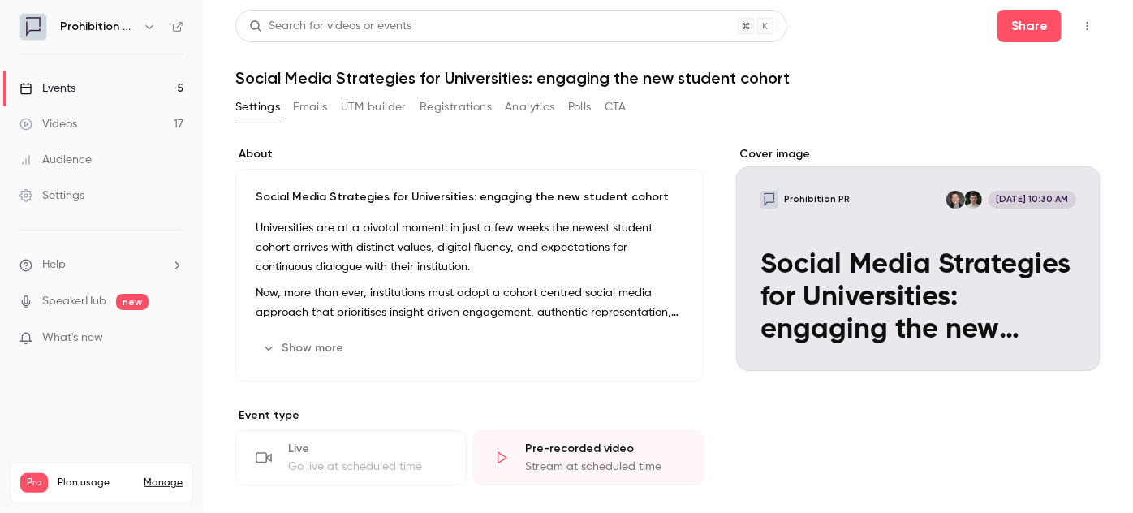
click at [72, 87] on div "Events" at bounding box center [47, 88] width 56 height 16
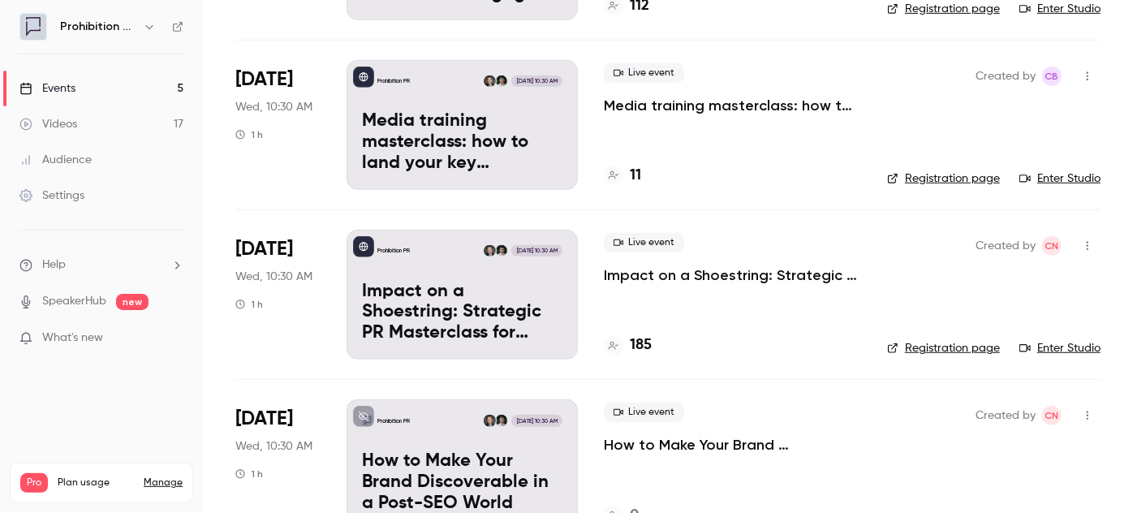
scroll to position [464, 0]
